Goal: Task Accomplishment & Management: Use online tool/utility

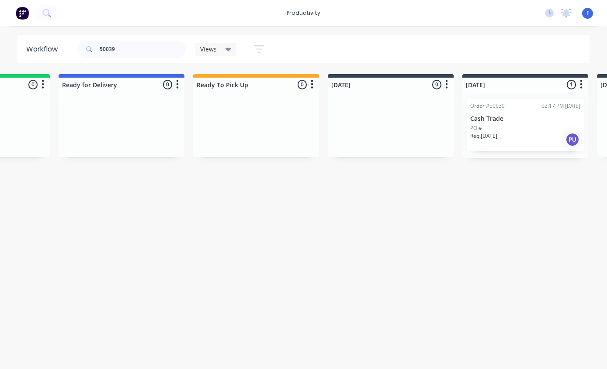
scroll to position [17, 92]
click at [522, 115] on p "Cash Trade" at bounding box center [528, 118] width 110 height 7
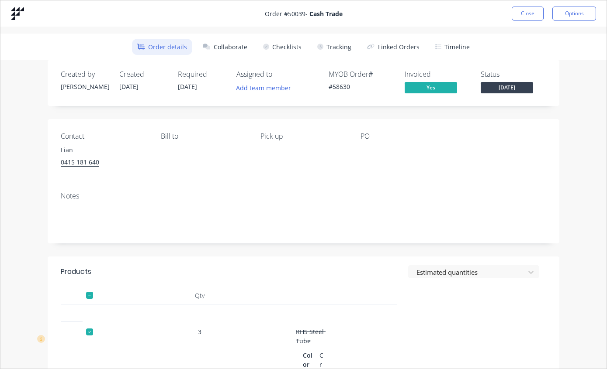
click at [337, 47] on button "Tracking" at bounding box center [334, 47] width 45 height 16
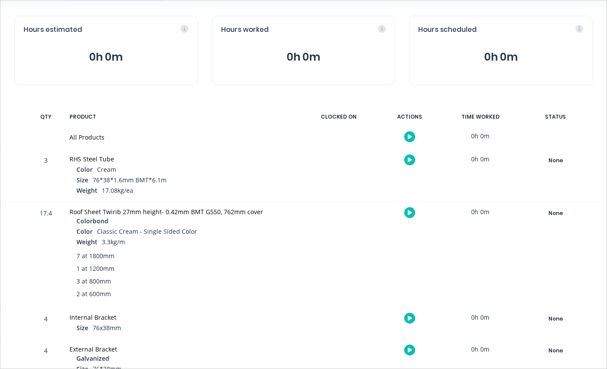
scroll to position [81, 0]
click at [555, 213] on div "None" at bounding box center [555, 213] width 63 height 11
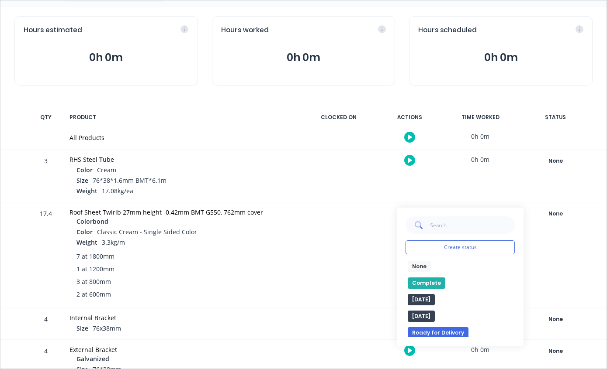
click at [427, 283] on button "Complete" at bounding box center [426, 283] width 38 height 11
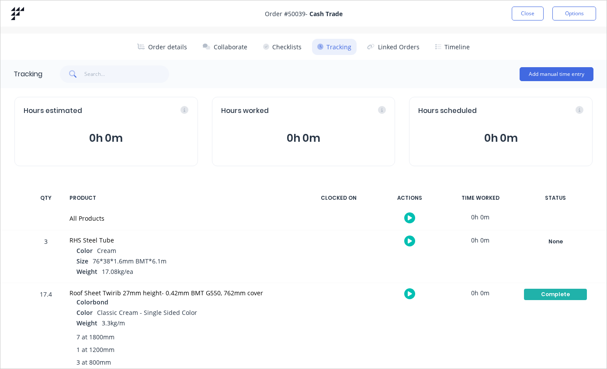
scroll to position [0, 0]
click at [531, 9] on button "Close" at bounding box center [527, 14] width 32 height 14
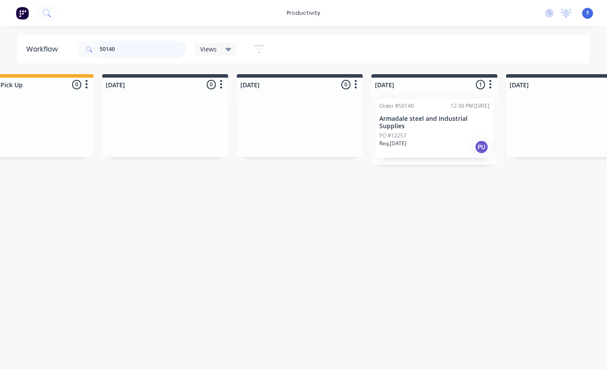
scroll to position [17, 320]
click at [450, 115] on p "Armadale steel and Industrial Supplies" at bounding box center [434, 122] width 110 height 15
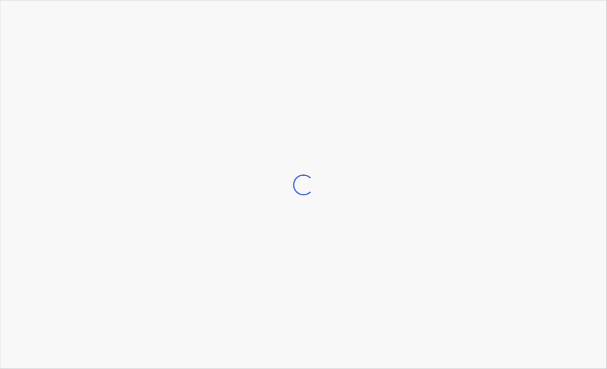
scroll to position [17, 321]
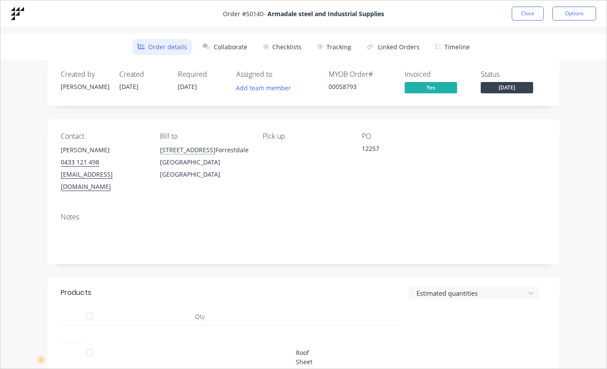
click at [338, 41] on button "Tracking" at bounding box center [334, 47] width 45 height 16
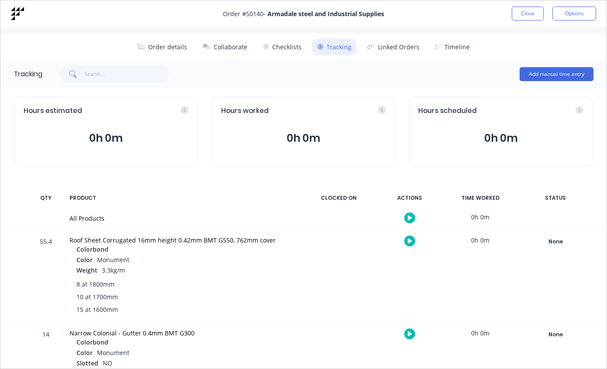
click at [557, 244] on div "None" at bounding box center [555, 241] width 63 height 11
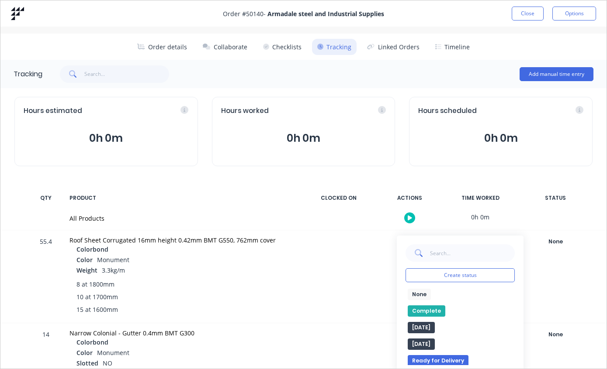
click at [429, 308] on button "Complete" at bounding box center [426, 311] width 38 height 11
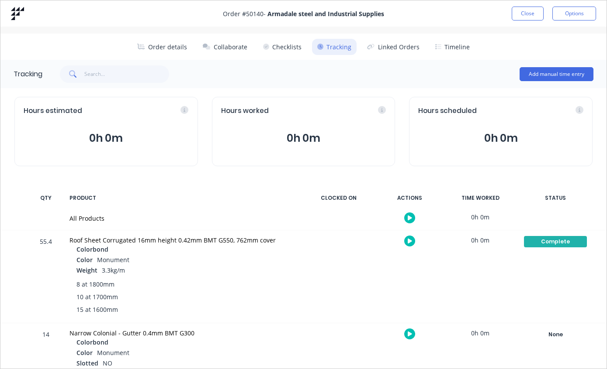
scroll to position [0, 320]
click at [532, 11] on button "Close" at bounding box center [527, 14] width 32 height 14
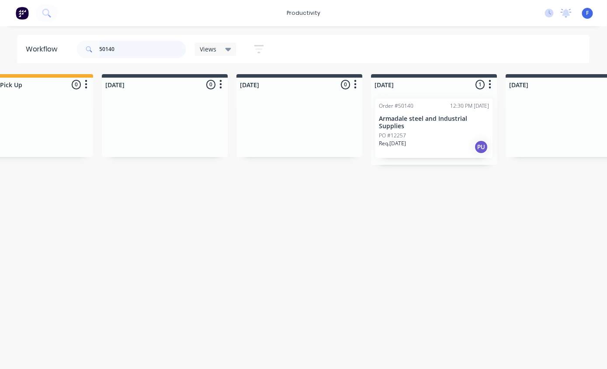
click at [157, 51] on input "50140" at bounding box center [143, 49] width 86 height 17
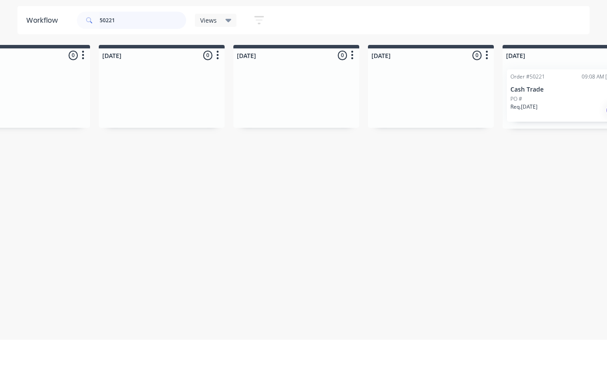
scroll to position [0, 511]
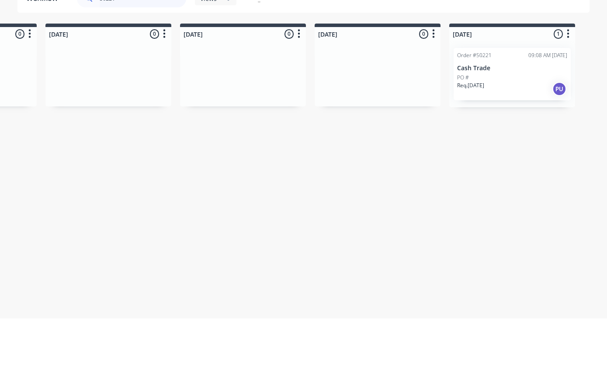
type input "50221"
click at [502, 124] on div "PO #" at bounding box center [512, 128] width 110 height 8
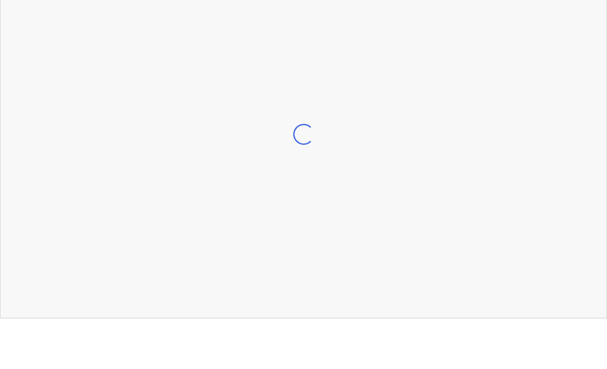
scroll to position [17, 511]
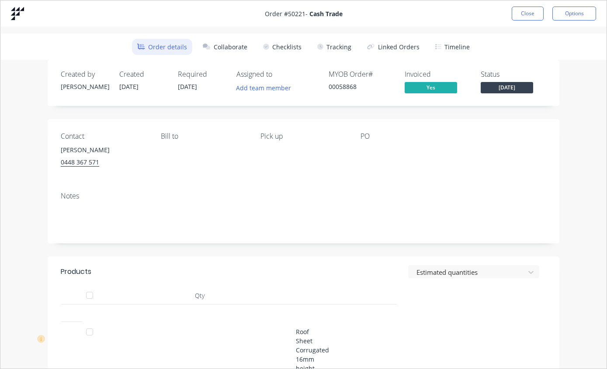
click at [338, 46] on button "Tracking" at bounding box center [334, 47] width 45 height 16
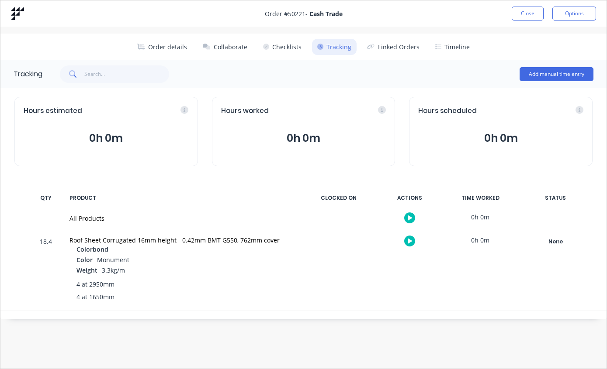
click at [554, 237] on div "None" at bounding box center [555, 241] width 63 height 11
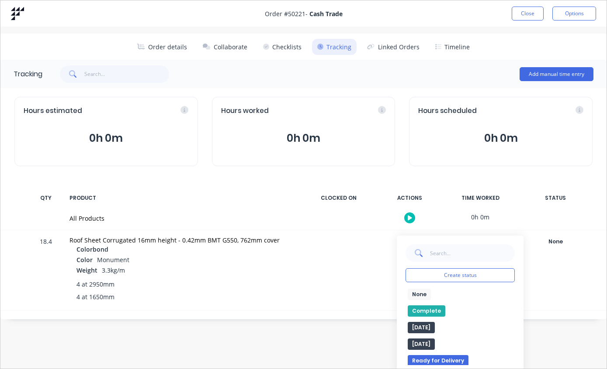
click at [426, 310] on button "Complete" at bounding box center [426, 311] width 38 height 11
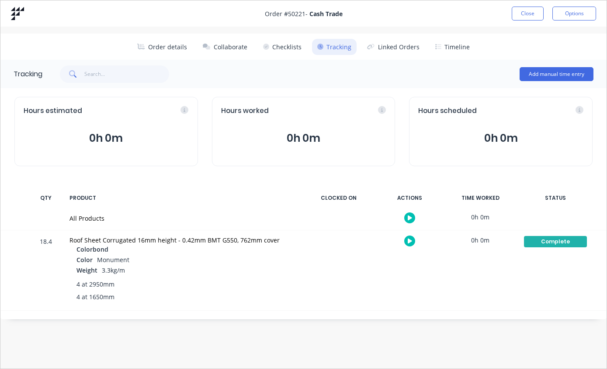
click at [523, 15] on button "Close" at bounding box center [527, 14] width 32 height 14
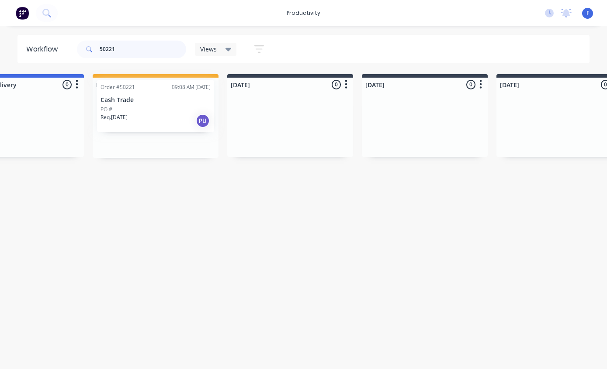
scroll to position [14, 195]
